Goal: Find specific page/section: Find specific page/section

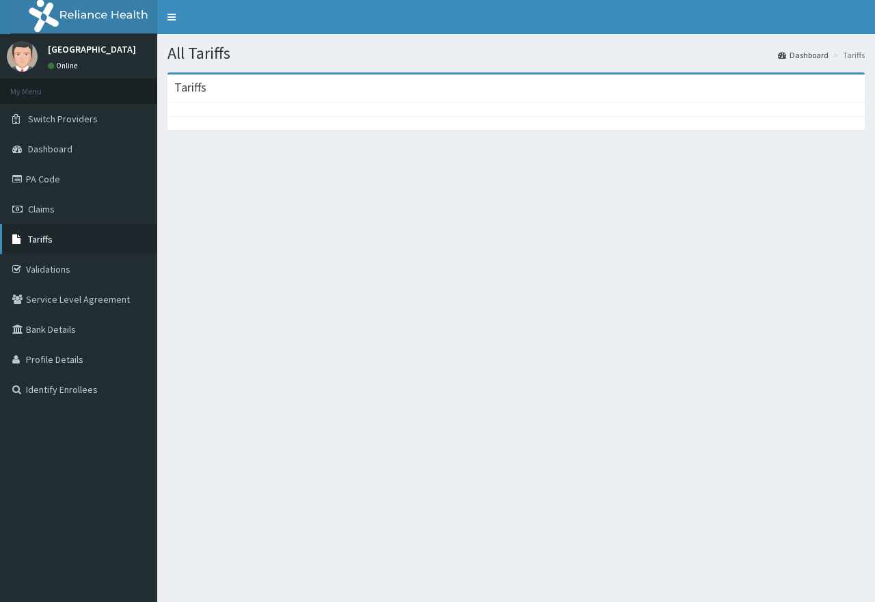
drag, startPoint x: 0, startPoint y: 0, endPoint x: 5, endPoint y: 226, distance: 225.6
click at [18, 241] on icon at bounding box center [19, 239] width 14 height 10
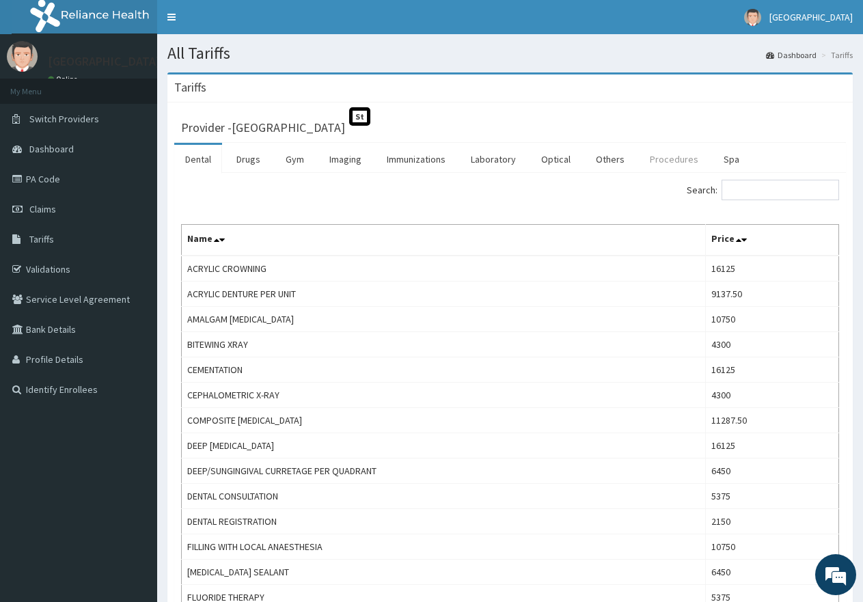
click at [649, 163] on link "Procedures" at bounding box center [674, 159] width 70 height 29
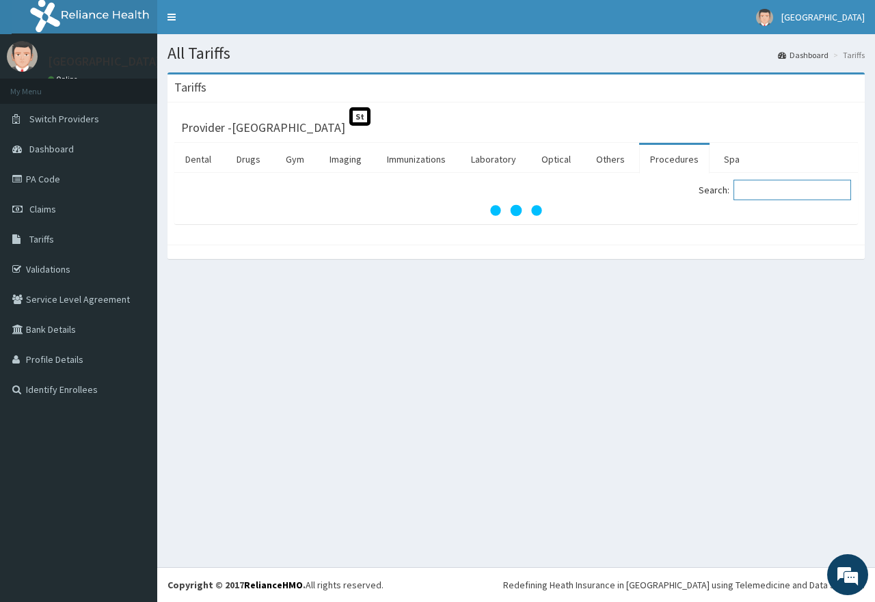
click at [765, 194] on input "Search:" at bounding box center [792, 190] width 118 height 21
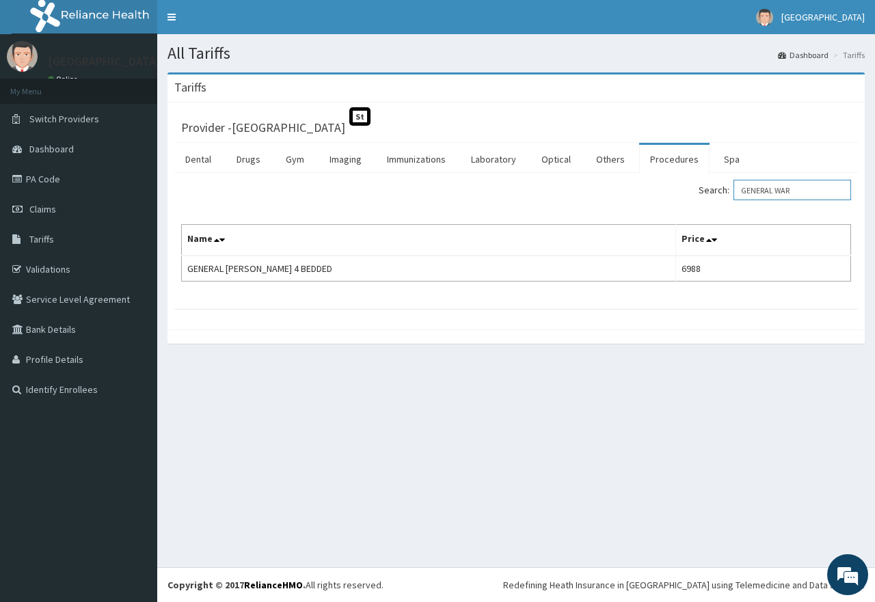
type input "GENERAL WAR"
